Goal: Task Accomplishment & Management: Complete application form

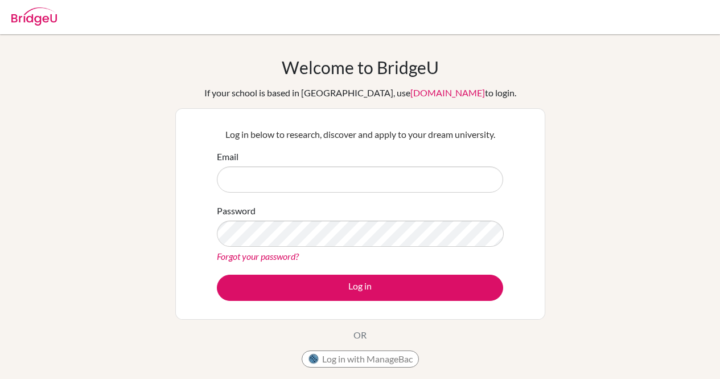
scroll to position [95, 0]
click at [265, 173] on input "Email" at bounding box center [360, 179] width 286 height 26
type input "dia220222@diaestudents.com"
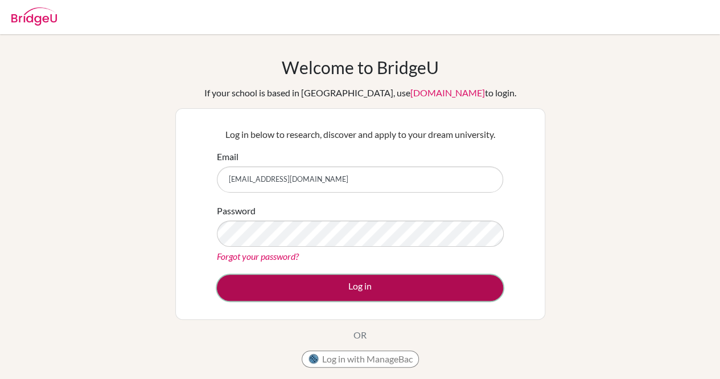
click at [239, 296] on button "Log in" at bounding box center [360, 287] width 286 height 26
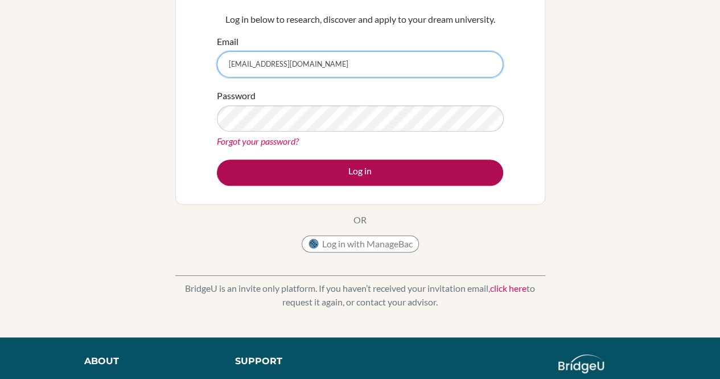
scroll to position [116, 0]
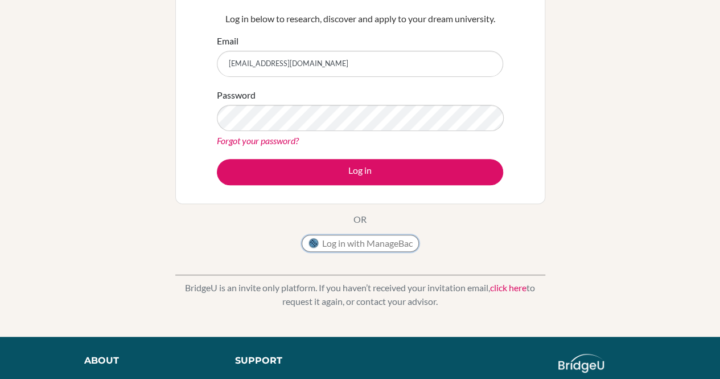
click at [360, 242] on button "Log in with ManageBac" at bounding box center [360, 243] width 117 height 17
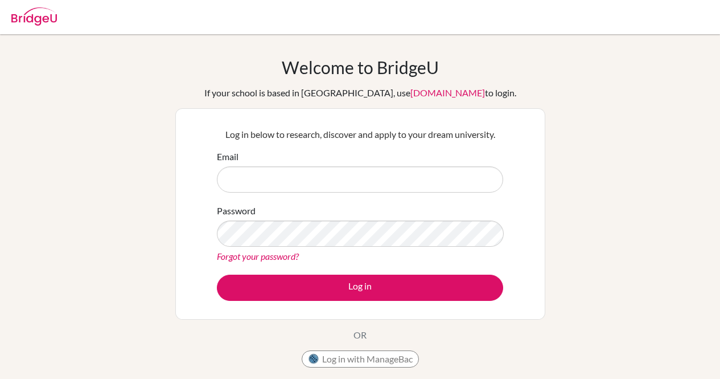
scroll to position [228, 0]
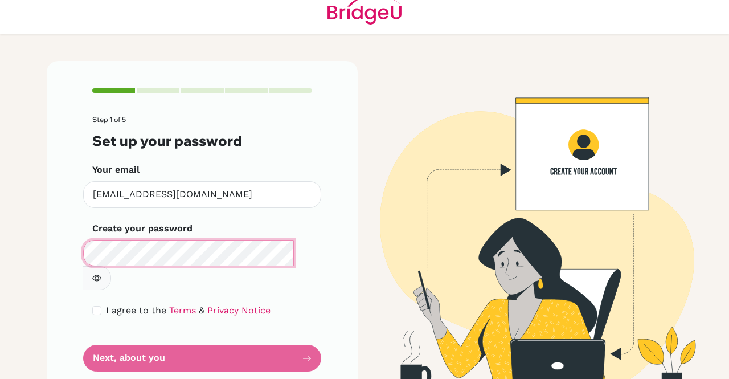
scroll to position [19, 0]
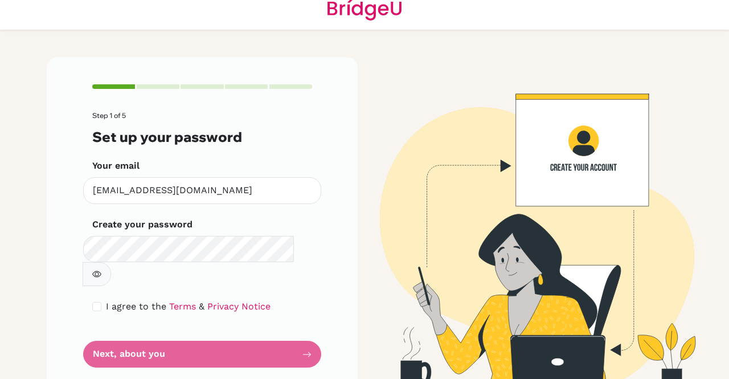
click at [297, 261] on form "Step 1 of 5 Set up your password Your email [EMAIL_ADDRESS][DOMAIN_NAME] Invali…" at bounding box center [202, 240] width 220 height 256
click at [111, 262] on button "button" at bounding box center [97, 274] width 28 height 24
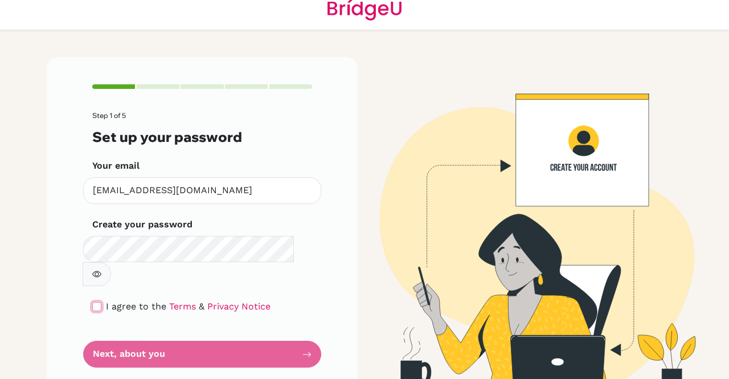
click at [93, 302] on input "checkbox" at bounding box center [96, 306] width 9 height 9
checkbox input "true"
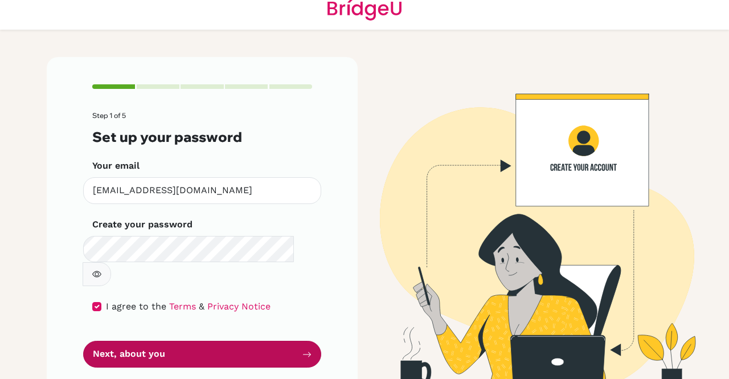
click at [109, 341] on button "Next, about you" at bounding box center [202, 354] width 238 height 27
